Goal: Navigation & Orientation: Find specific page/section

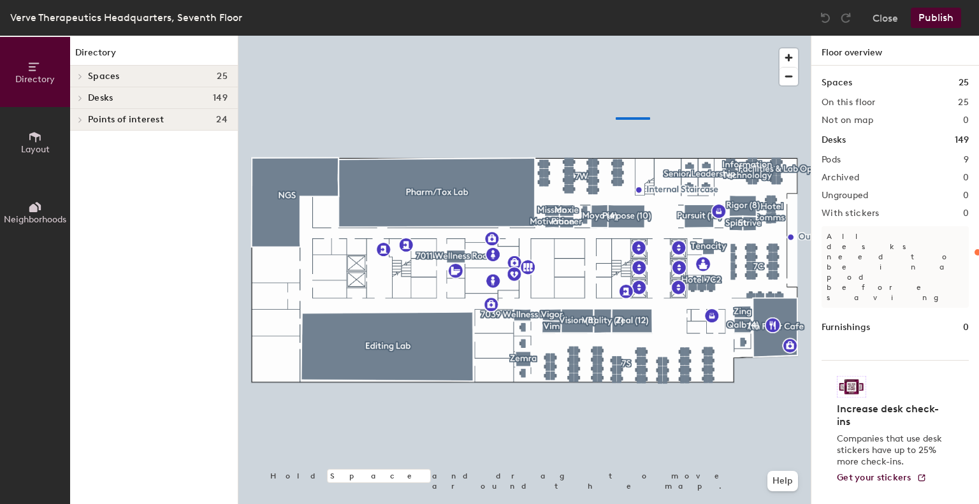
click at [615, 36] on div at bounding box center [524, 36] width 572 height 0
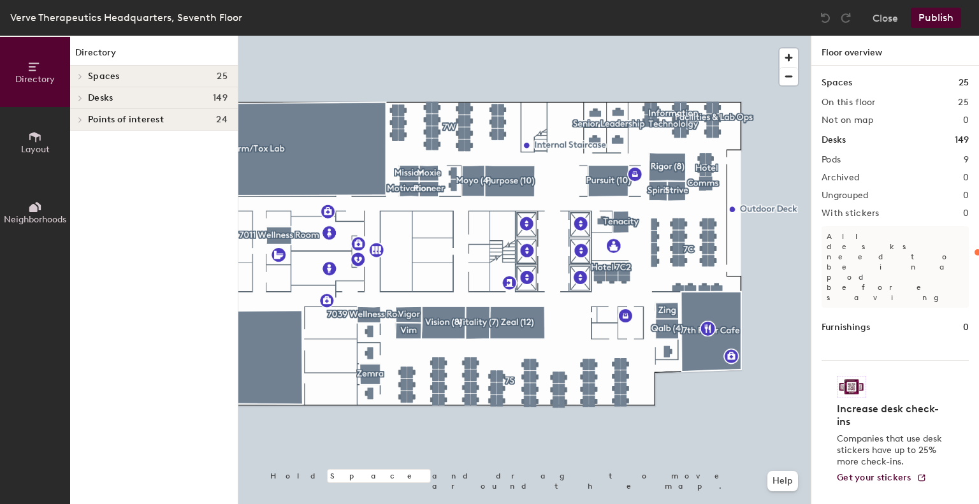
click at [84, 101] on span at bounding box center [79, 98] width 11 height 6
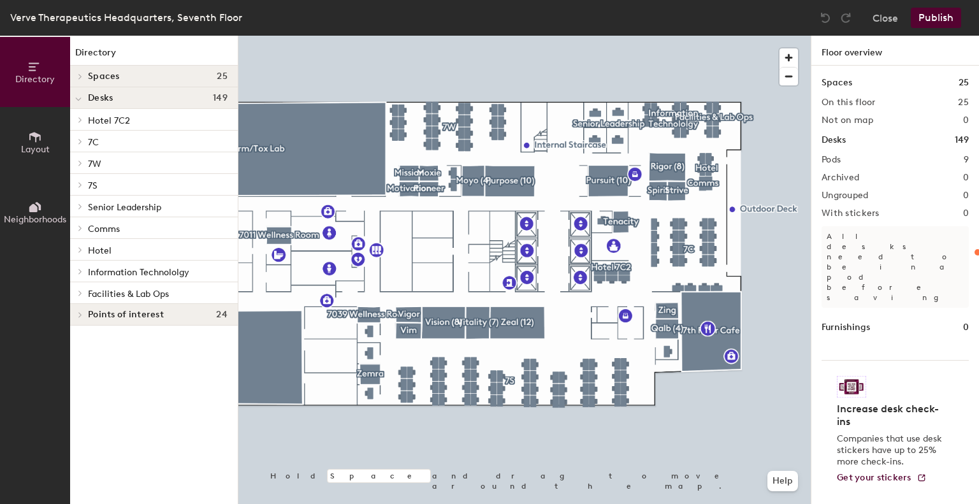
click at [76, 92] on div at bounding box center [78, 99] width 6 height 14
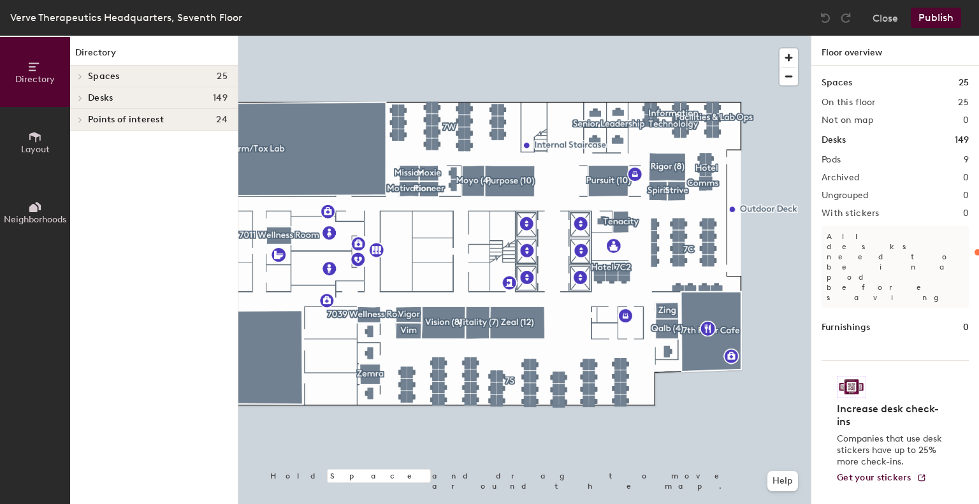
click at [35, 138] on icon at bounding box center [35, 137] width 14 height 14
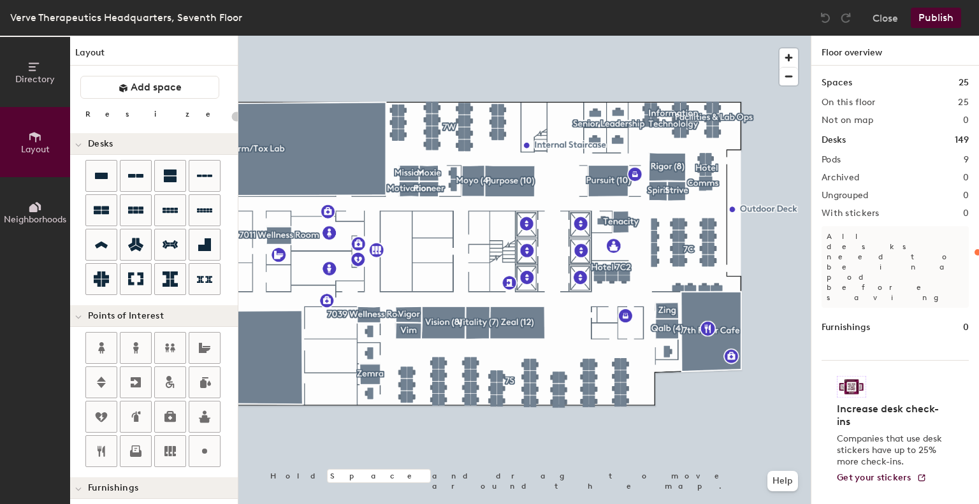
click at [35, 209] on icon at bounding box center [33, 208] width 8 height 8
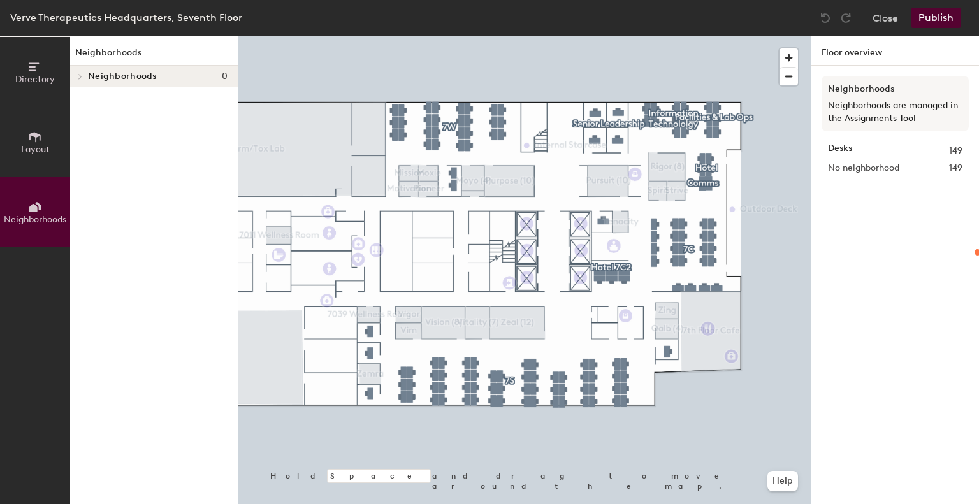
click at [27, 68] on button "Directory" at bounding box center [35, 72] width 70 height 70
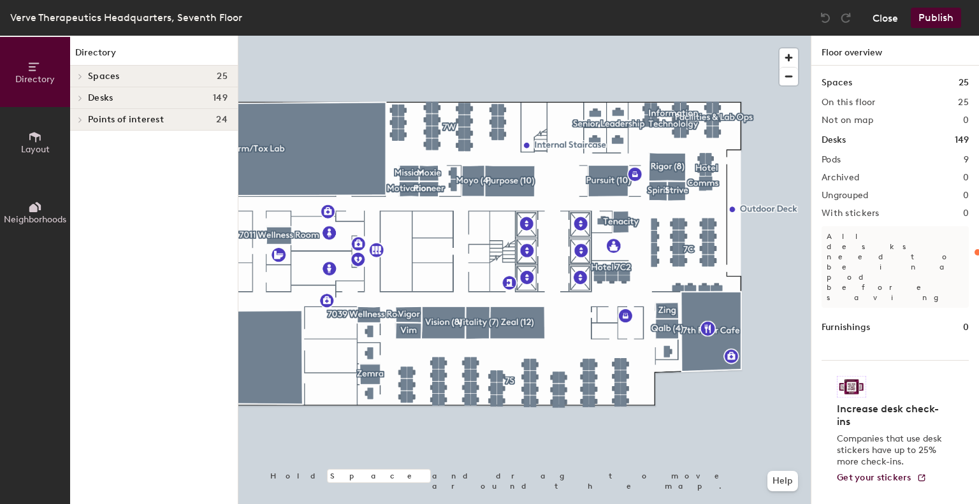
click at [888, 22] on button "Close" at bounding box center [884, 18] width 25 height 20
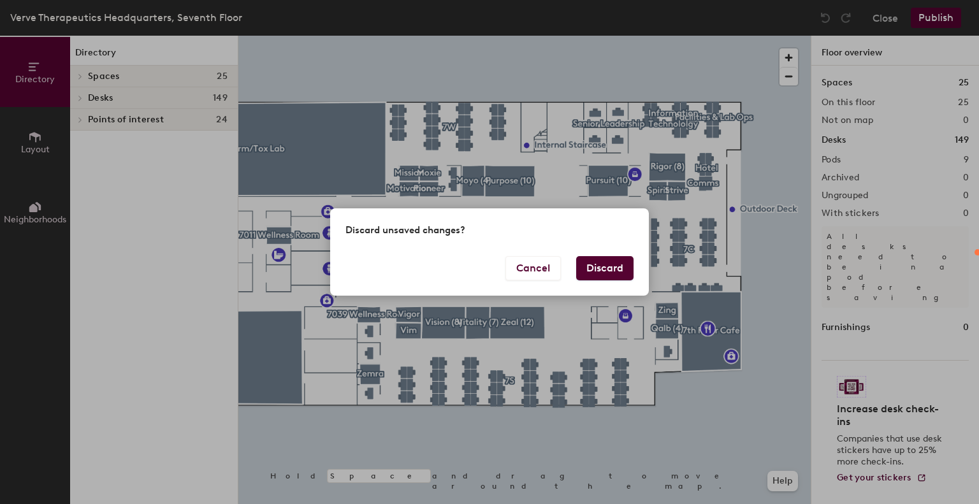
click at [606, 266] on button "Discard" at bounding box center [604, 268] width 57 height 24
